Goal: Task Accomplishment & Management: Use online tool/utility

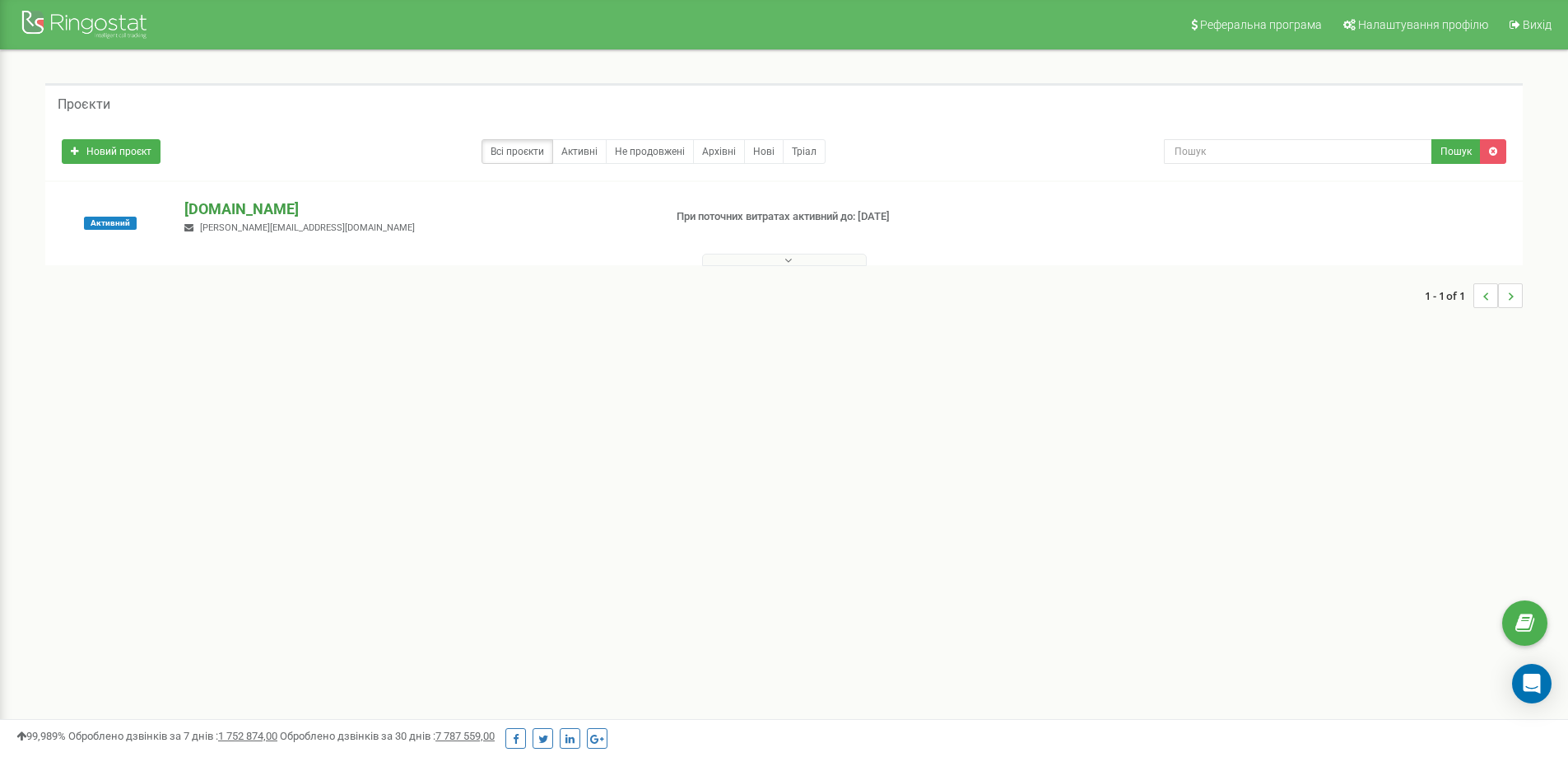
click at [249, 204] on p "[DOMAIN_NAME]" at bounding box center [417, 209] width 465 height 21
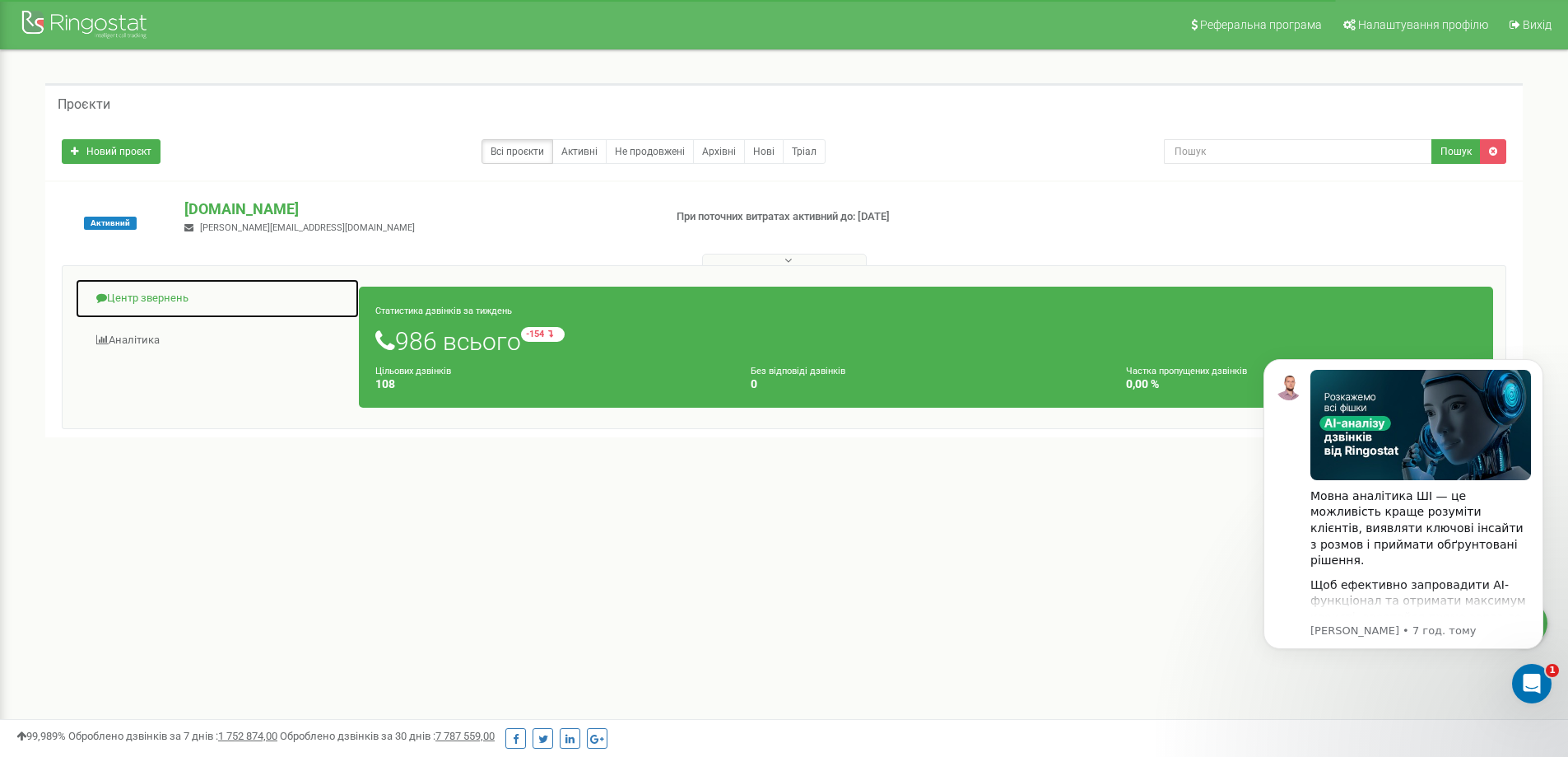
click at [139, 293] on link "Центр звернень" at bounding box center [217, 298] width 285 height 40
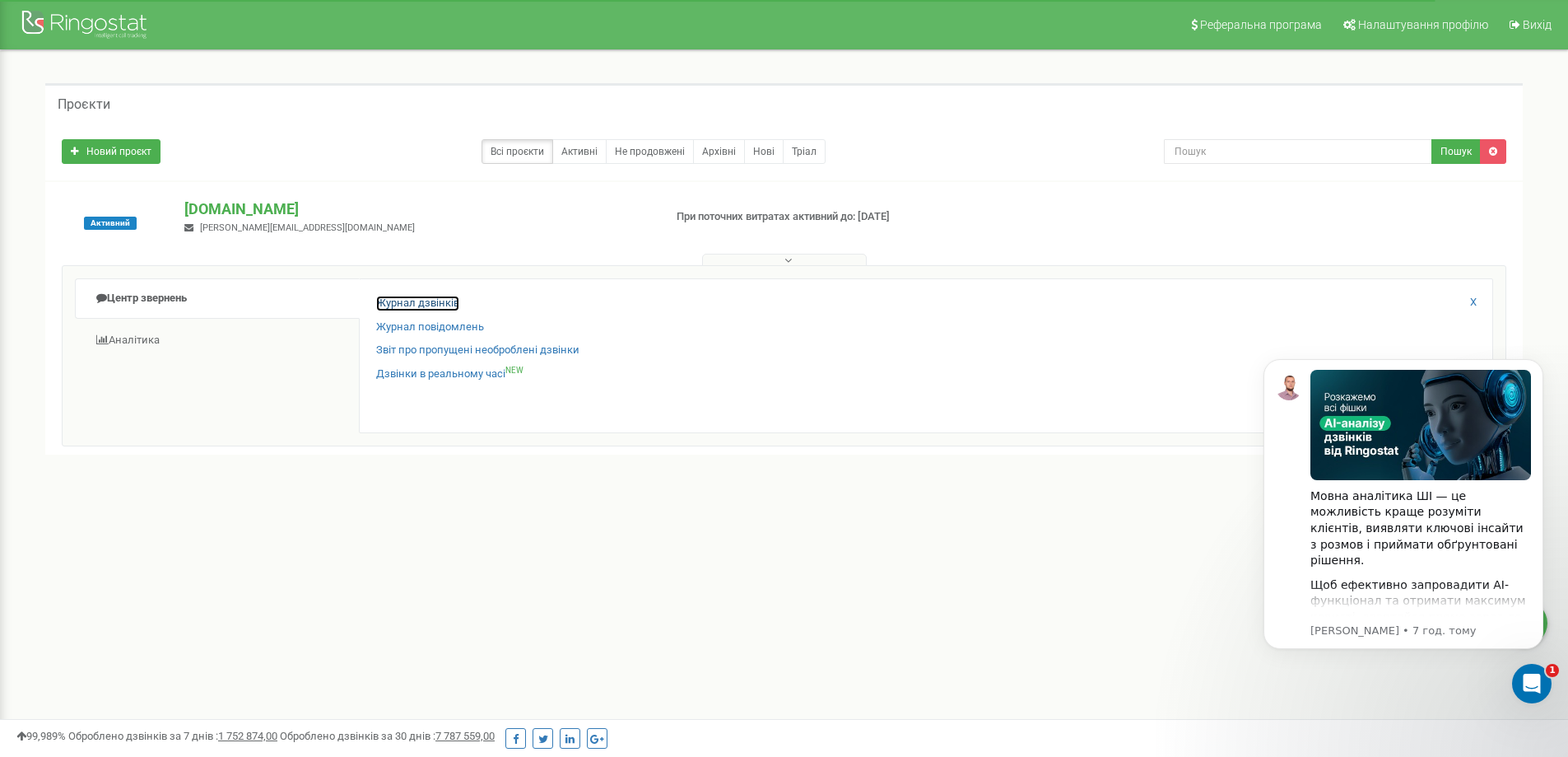
click at [429, 298] on link "Журнал дзвінків" at bounding box center [417, 304] width 83 height 16
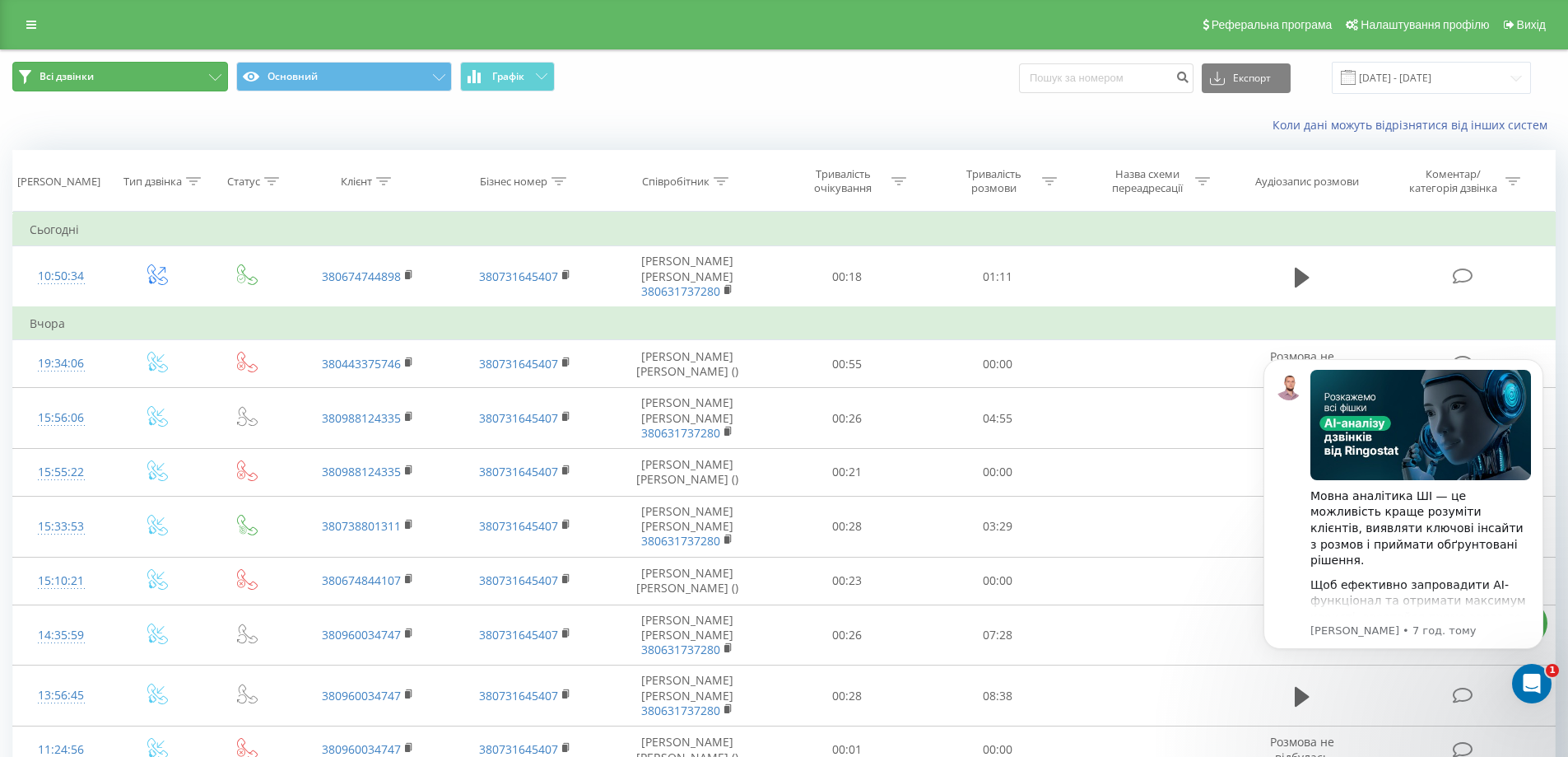
click at [89, 70] on span "Всі дзвінки" at bounding box center [67, 77] width 54 height 14
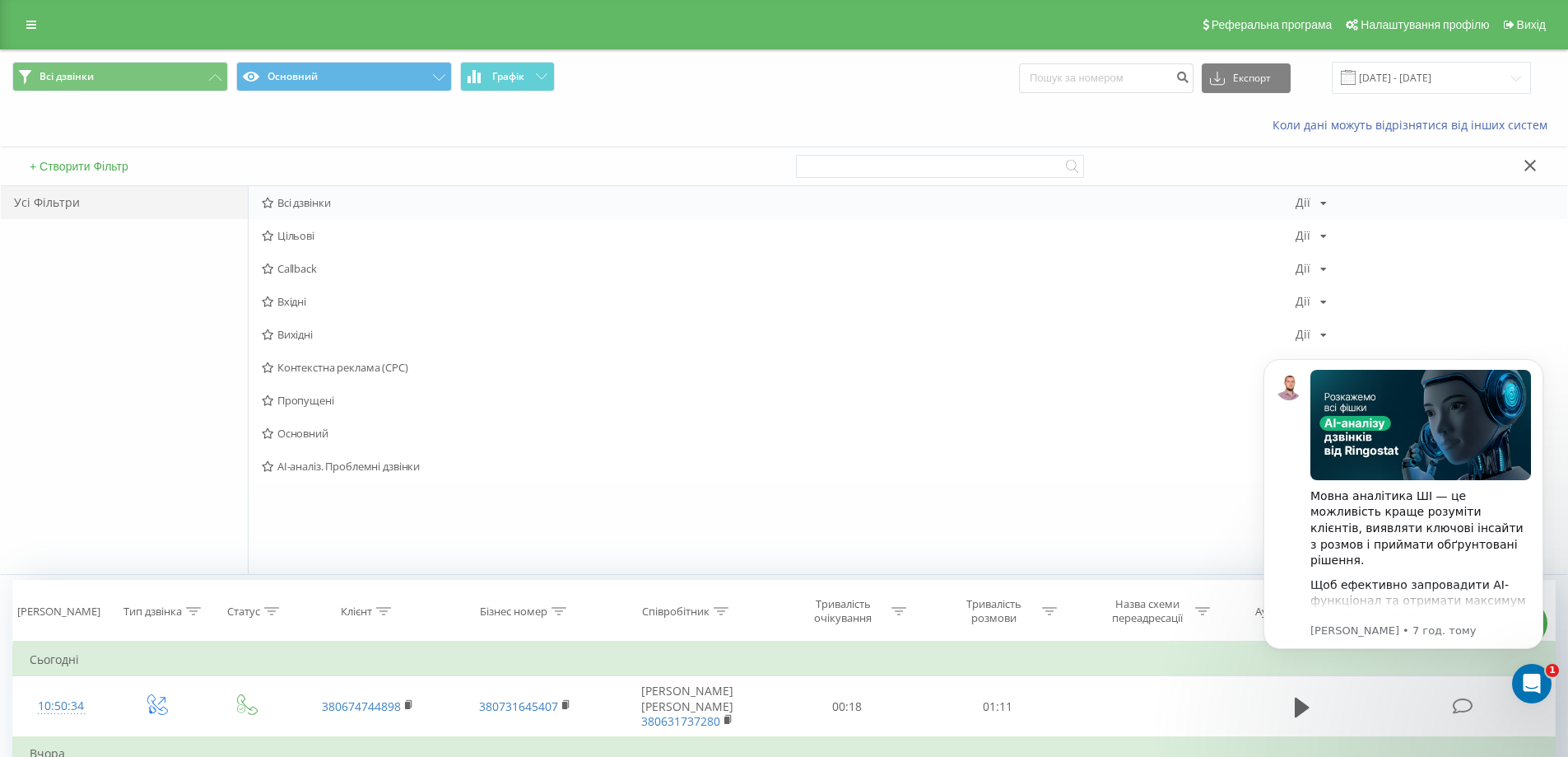
click at [303, 200] on span "Всі дзвінки" at bounding box center [778, 202] width 1034 height 12
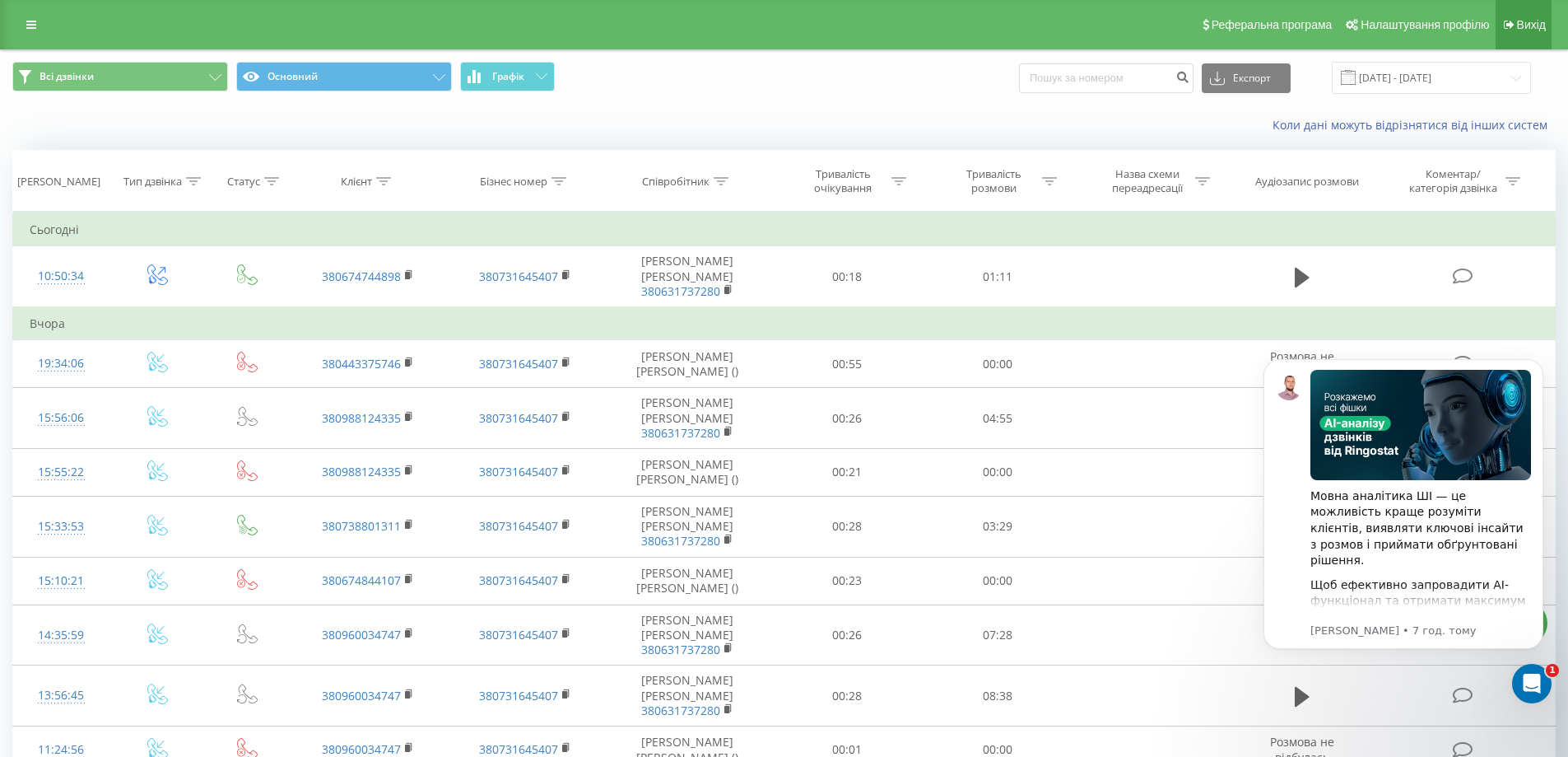
click at [1527, 24] on span "Вихід" at bounding box center [1531, 25] width 29 height 14
